Goal: Task Accomplishment & Management: Manage account settings

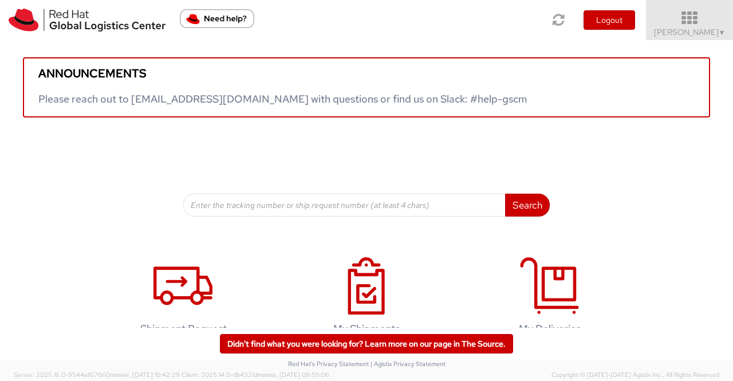
click at [719, 34] on span "▼" at bounding box center [722, 32] width 7 height 9
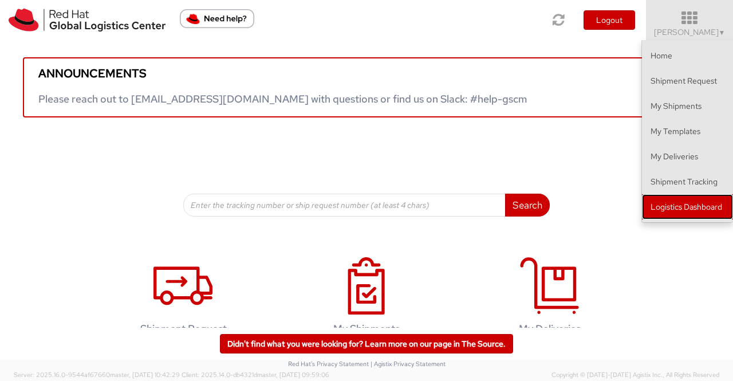
click at [685, 206] on link "Logistics Dashboard" at bounding box center [687, 206] width 91 height 25
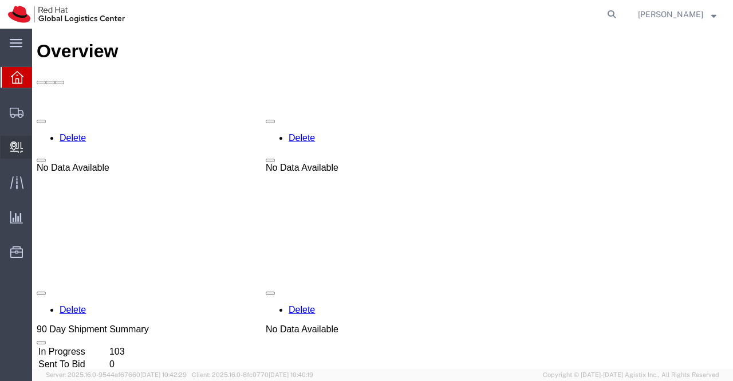
click at [40, 145] on span "Internal Delivery" at bounding box center [36, 147] width 8 height 23
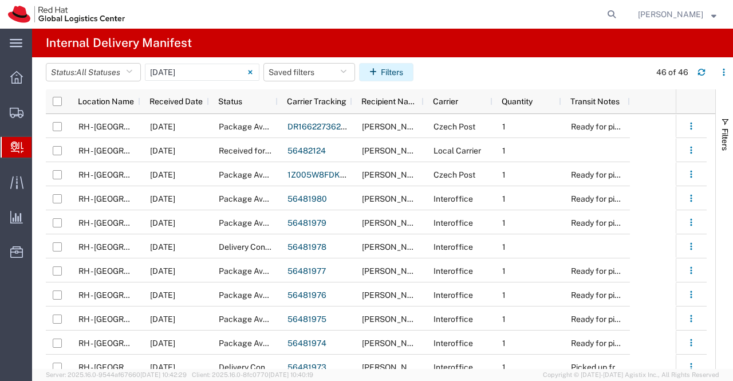
click at [389, 69] on button "Filters" at bounding box center [386, 72] width 54 height 18
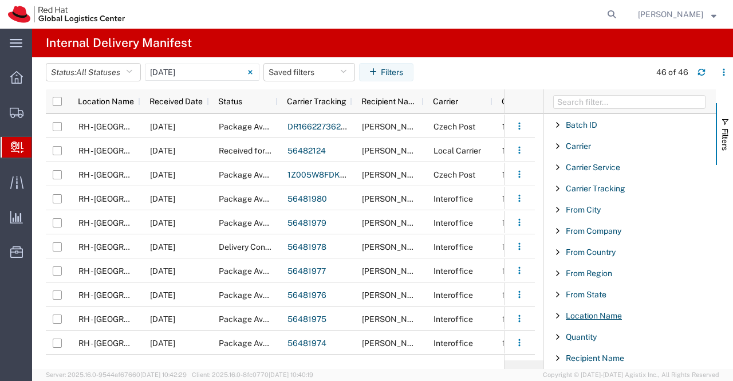
click at [592, 313] on span "Location Name" at bounding box center [594, 315] width 56 height 9
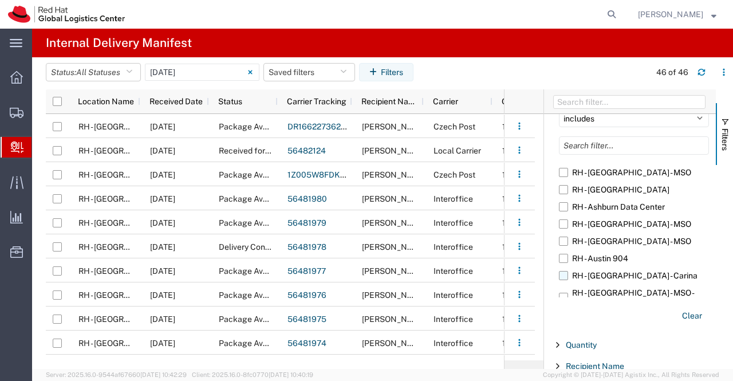
click at [645, 277] on label "RH - [GEOGRAPHIC_DATA] - Carina" at bounding box center [634, 275] width 150 height 17
click at [0, 0] on input "RH - [GEOGRAPHIC_DATA] - Carina" at bounding box center [0, 0] width 0 height 0
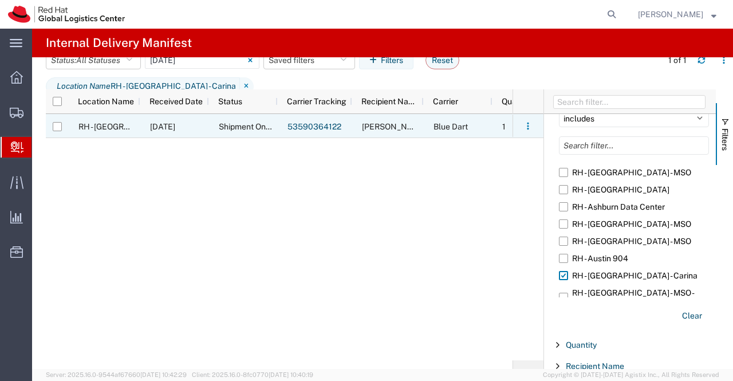
click at [314, 125] on link "53590364122" at bounding box center [315, 126] width 54 height 9
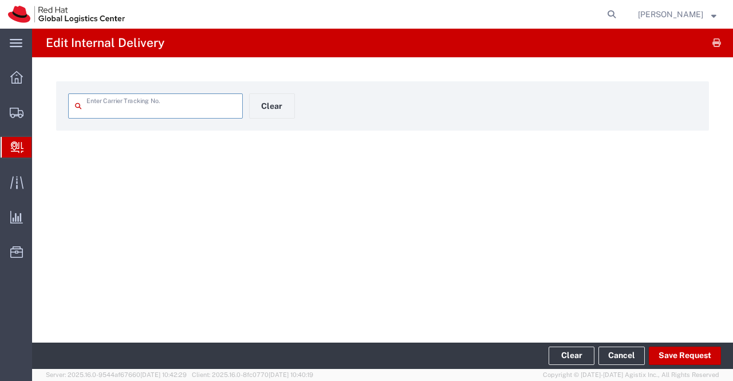
type input "53590364122"
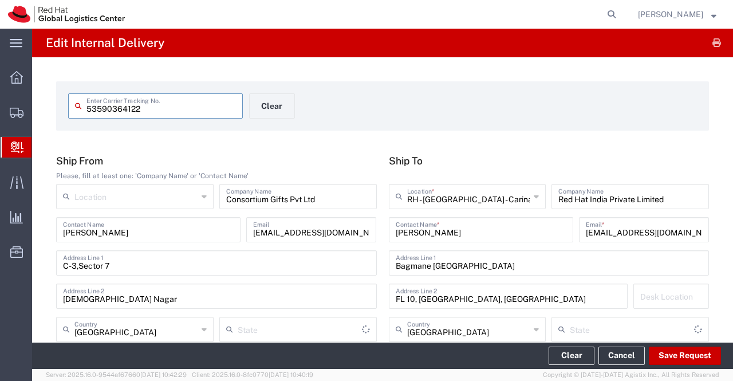
type input "Your Packaging"
type input "Ground"
type input "Blue Dart"
type input "Uttar Pradesh"
type input "Karnataka"
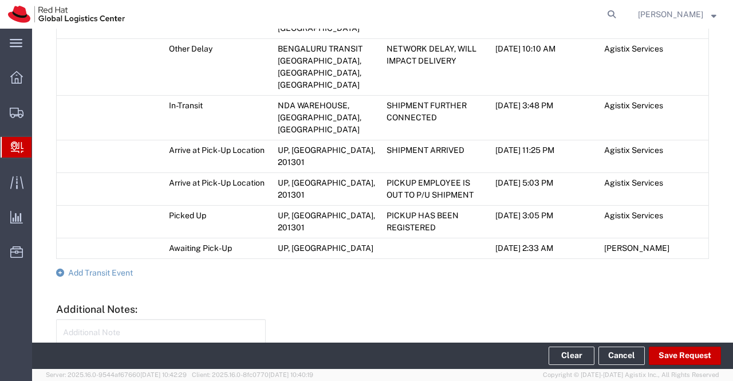
scroll to position [847, 0]
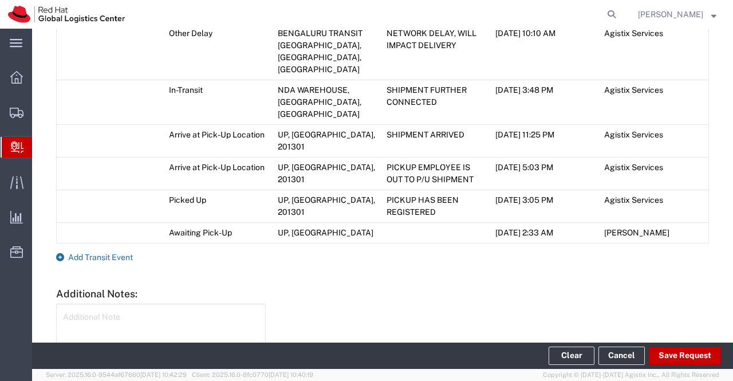
click at [62, 253] on icon at bounding box center [60, 257] width 8 height 8
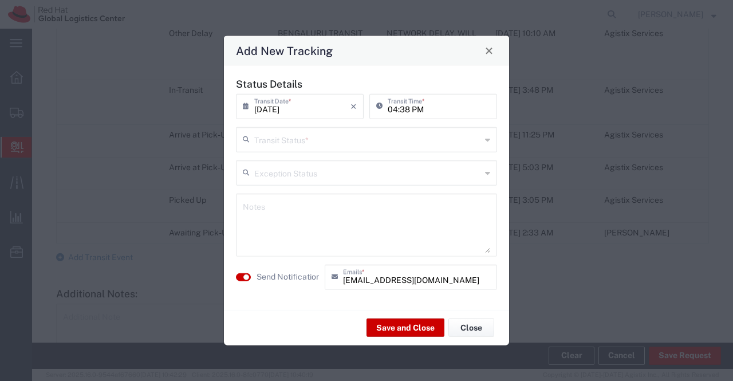
click at [491, 140] on div "Transit Status *" at bounding box center [366, 139] width 261 height 25
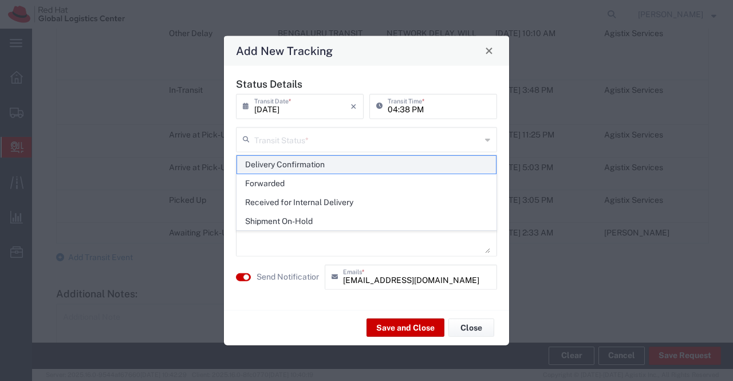
click at [486, 163] on span "Delivery Confirmation" at bounding box center [366, 165] width 259 height 18
type input "Delivery Confirmation"
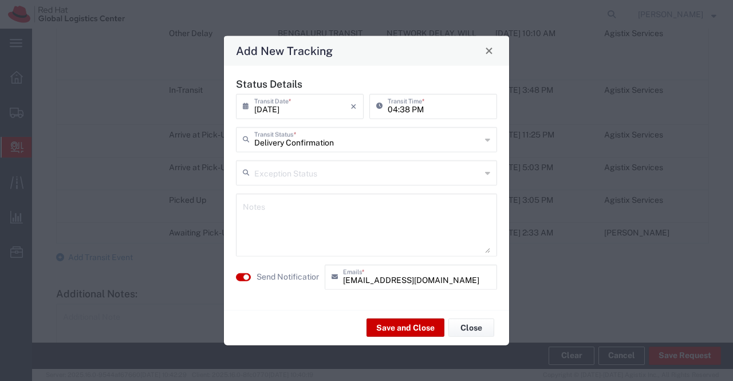
click at [347, 208] on textarea at bounding box center [366, 224] width 247 height 56
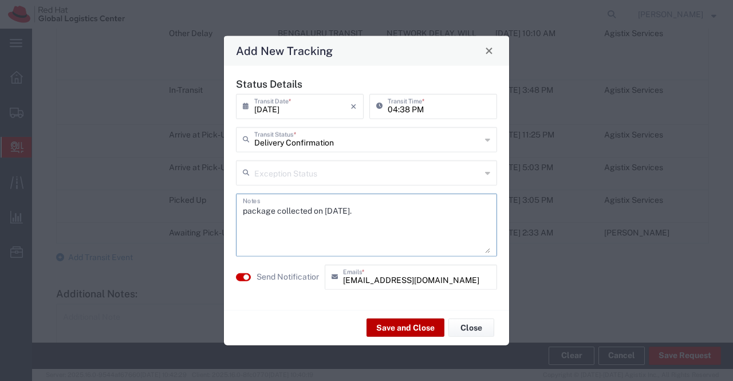
type textarea "package collected on 13th Aug 2025."
click at [390, 333] on button "Save and Close" at bounding box center [406, 327] width 78 height 18
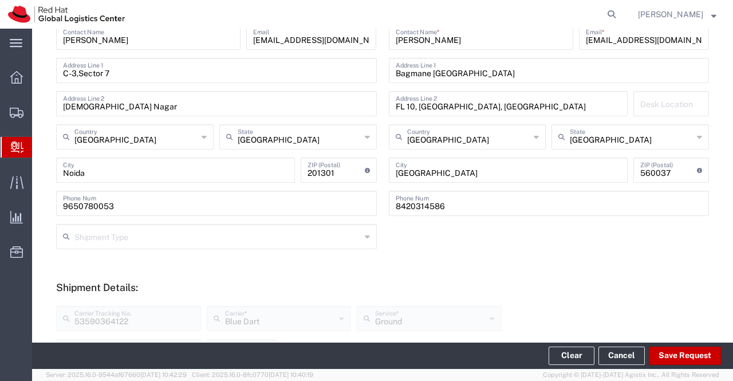
scroll to position [192, 0]
